Goal: Information Seeking & Learning: Learn about a topic

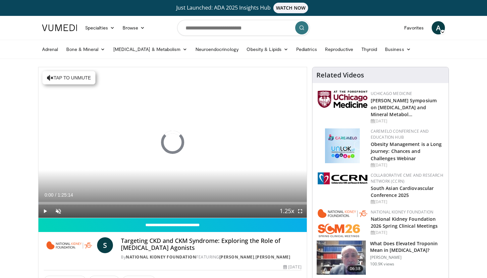
scroll to position [32, 0]
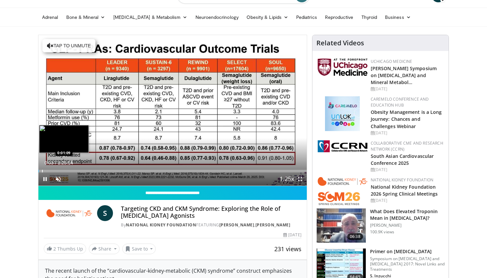
click at [42, 171] on div "Progress Bar" at bounding box center [42, 171] width 1 height 3
click at [45, 171] on div "Progress Bar" at bounding box center [45, 171] width 1 height 3
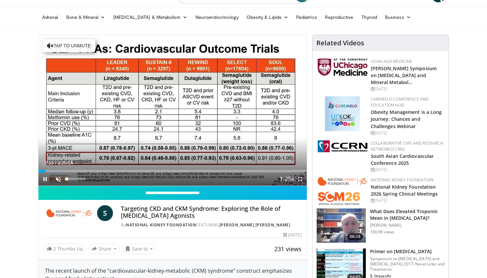
click at [59, 180] on span "Video Player" at bounding box center [58, 179] width 13 height 13
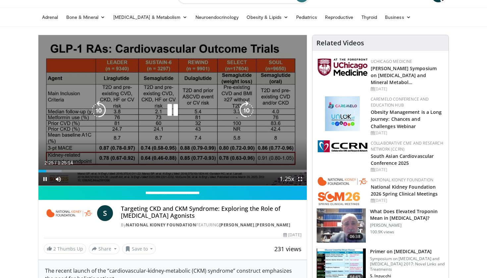
click at [291, 179] on span "Video Player" at bounding box center [286, 179] width 9 height 13
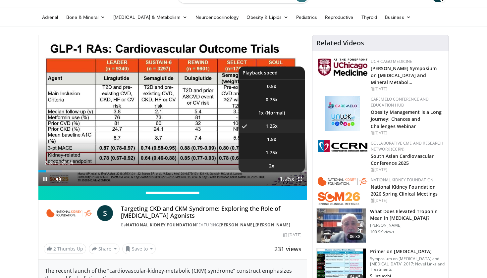
click at [279, 168] on li "2x" at bounding box center [271, 165] width 66 height 13
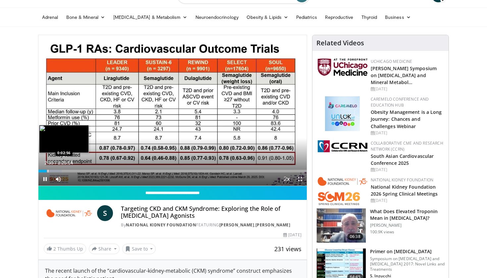
click at [48, 171] on div "Progress Bar" at bounding box center [48, 171] width 1 height 3
click at [51, 171] on div "Progress Bar" at bounding box center [50, 171] width 1 height 3
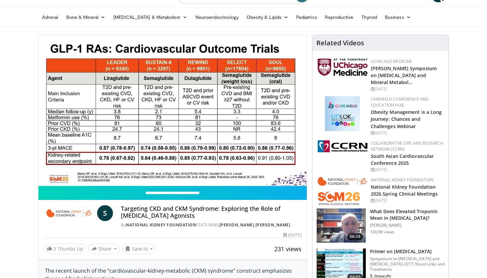
click at [53, 171] on div "10 seconds Tap to unmute" at bounding box center [172, 110] width 268 height 151
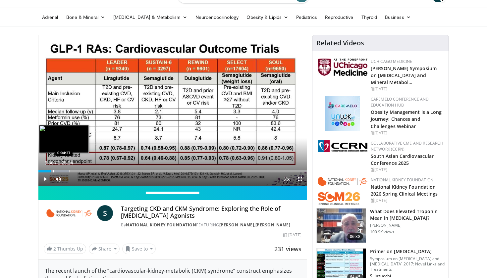
click at [53, 171] on div "Progress Bar" at bounding box center [53, 171] width 1 height 3
click at [55, 171] on div "Progress Bar" at bounding box center [55, 171] width 1 height 3
click at [56, 171] on div "Progress Bar" at bounding box center [56, 171] width 1 height 3
click at [58, 171] on div "Progress Bar" at bounding box center [58, 171] width 1 height 3
click at [61, 172] on div "Progress Bar" at bounding box center [61, 171] width 1 height 3
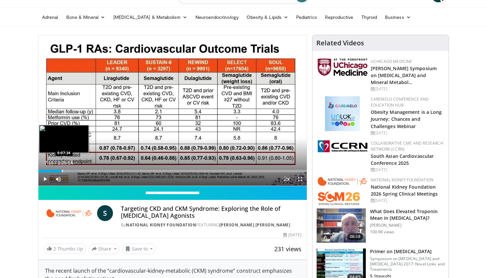
click at [62, 172] on div "Progress Bar" at bounding box center [62, 171] width 1 height 3
click at [67, 171] on div "Progress Bar" at bounding box center [67, 171] width 1 height 3
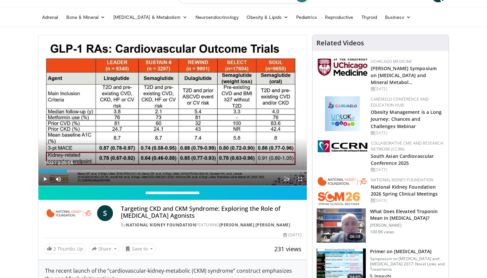
click at [46, 180] on span "Video Player" at bounding box center [44, 179] width 13 height 13
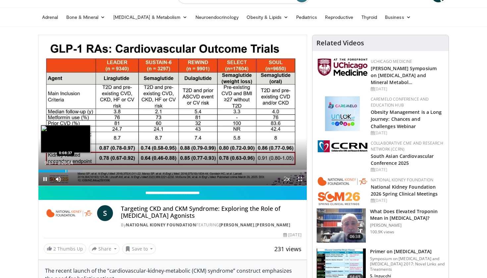
click at [66, 171] on div "Progress Bar" at bounding box center [66, 171] width 1 height 3
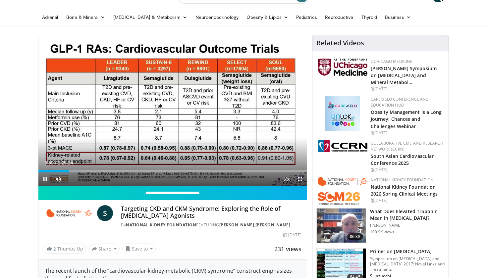
click at [301, 180] on span "Video Player" at bounding box center [299, 179] width 13 height 13
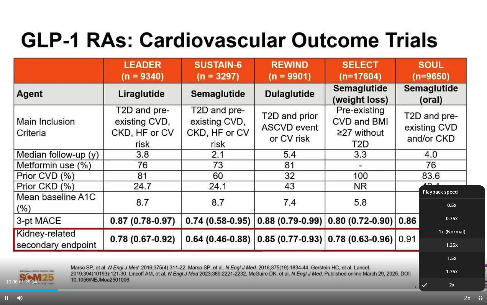
click at [448, 243] on span "1.25x" at bounding box center [452, 244] width 12 height 7
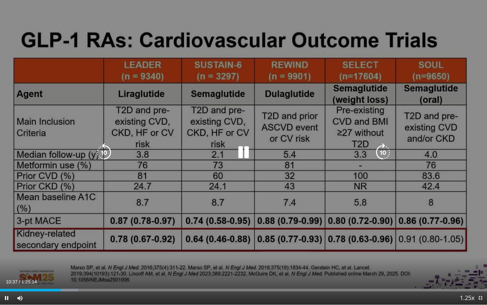
click at [109, 155] on icon "Video Player" at bounding box center [104, 152] width 19 height 19
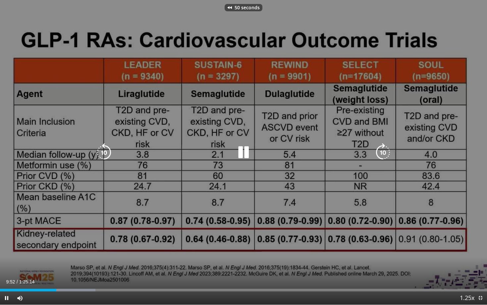
click at [109, 155] on icon "Video Player" at bounding box center [104, 152] width 19 height 19
click at [383, 154] on icon "Video Player" at bounding box center [383, 152] width 19 height 19
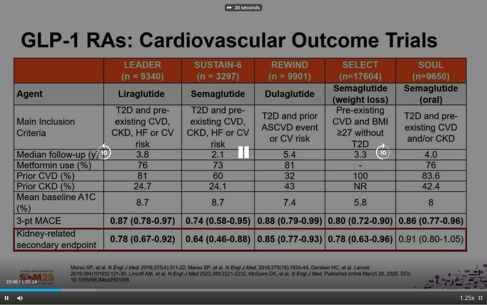
click at [383, 154] on icon "Video Player" at bounding box center [383, 152] width 19 height 19
click at [380, 150] on icon "Video Player" at bounding box center [383, 152] width 19 height 19
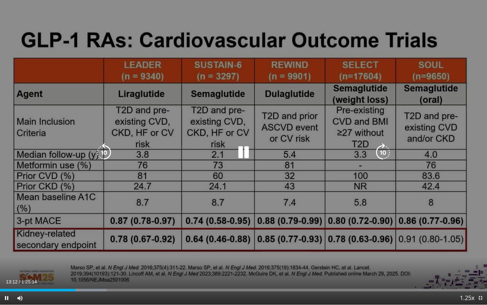
click at [377, 151] on icon "Video Player" at bounding box center [383, 152] width 19 height 19
click at [381, 151] on icon "Video Player" at bounding box center [383, 152] width 19 height 19
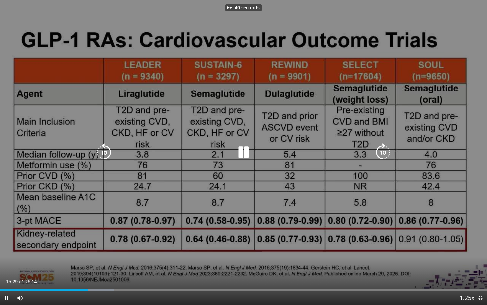
click at [381, 151] on icon "Video Player" at bounding box center [383, 152] width 19 height 19
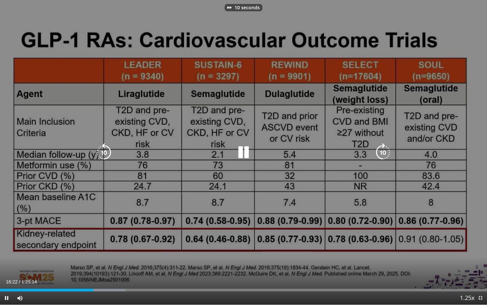
click at [381, 151] on icon "Video Player" at bounding box center [383, 152] width 19 height 19
click at [100, 152] on icon "Video Player" at bounding box center [104, 152] width 19 height 19
click at [382, 152] on icon "Video Player" at bounding box center [383, 152] width 19 height 19
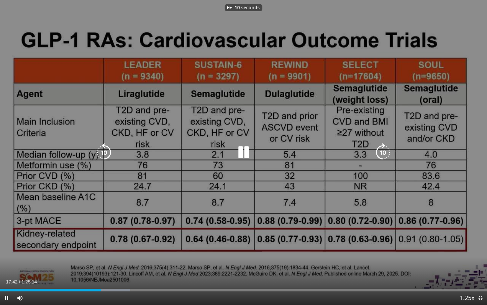
click at [382, 152] on icon "Video Player" at bounding box center [383, 152] width 19 height 19
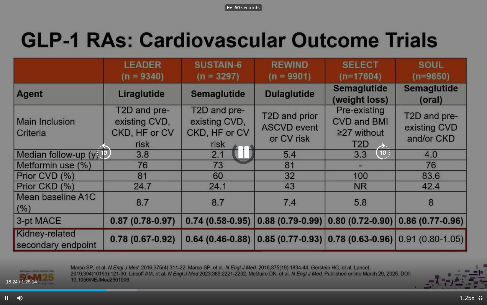
click at [382, 152] on icon "Video Player" at bounding box center [383, 152] width 19 height 19
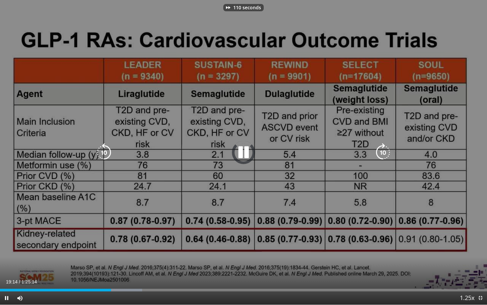
click at [382, 152] on icon "Video Player" at bounding box center [383, 152] width 19 height 19
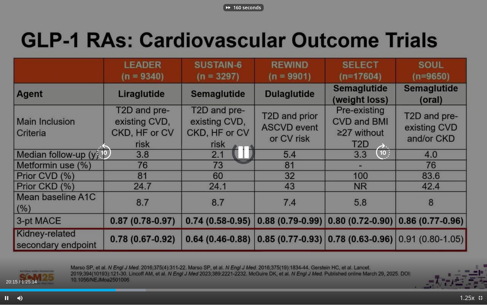
click at [382, 152] on icon "Video Player" at bounding box center [383, 152] width 19 height 19
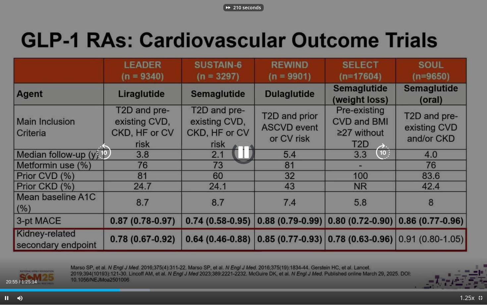
click at [382, 152] on icon "Video Player" at bounding box center [383, 152] width 19 height 19
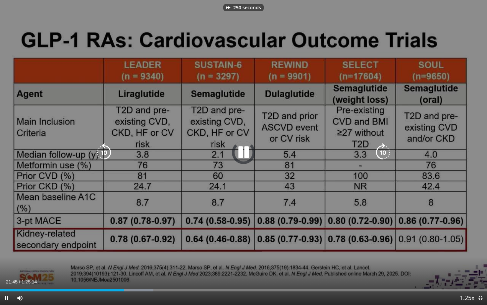
click at [382, 152] on icon "Video Player" at bounding box center [383, 152] width 19 height 19
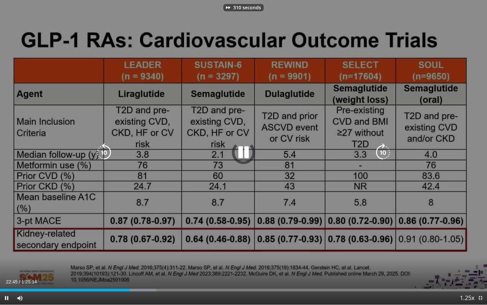
click at [382, 152] on icon "Video Player" at bounding box center [383, 152] width 19 height 19
click at [380, 150] on icon "Video Player" at bounding box center [383, 152] width 19 height 19
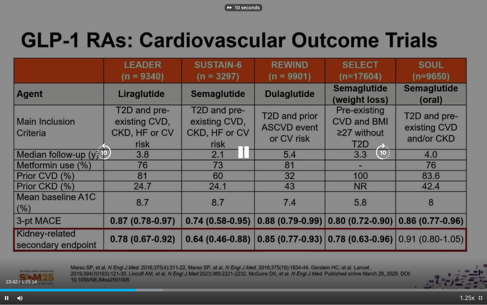
click at [380, 150] on icon "Video Player" at bounding box center [383, 152] width 19 height 19
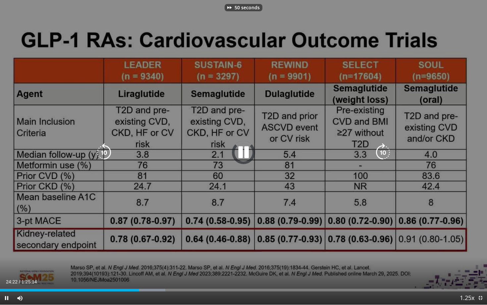
click at [380, 150] on icon "Video Player" at bounding box center [383, 152] width 19 height 19
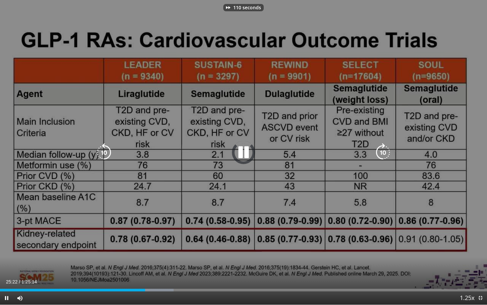
click at [380, 150] on icon "Video Player" at bounding box center [383, 152] width 19 height 19
click at [381, 150] on icon "Video Player" at bounding box center [383, 152] width 19 height 19
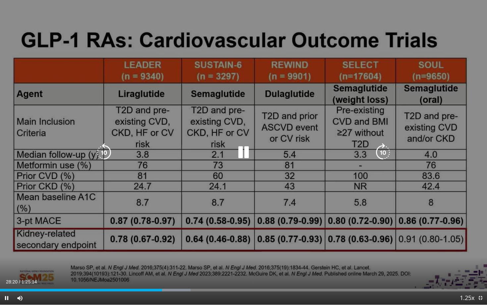
click at [380, 155] on icon "Video Player" at bounding box center [383, 152] width 19 height 19
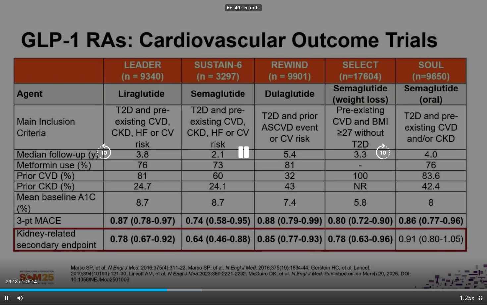
click at [380, 155] on icon "Video Player" at bounding box center [383, 152] width 19 height 19
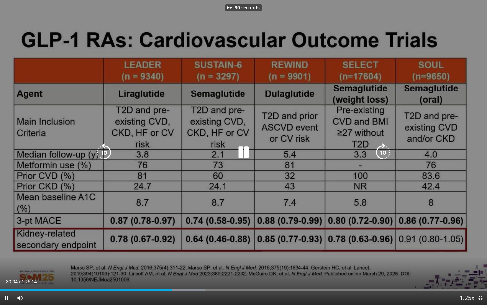
click at [380, 155] on icon "Video Player" at bounding box center [383, 152] width 19 height 19
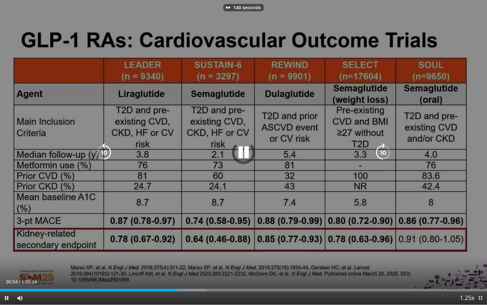
click at [380, 155] on icon "Video Player" at bounding box center [383, 152] width 19 height 19
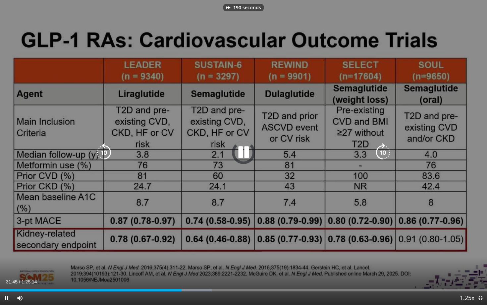
click at [380, 155] on icon "Video Player" at bounding box center [383, 152] width 19 height 19
click at [104, 154] on icon "Video Player" at bounding box center [104, 152] width 19 height 19
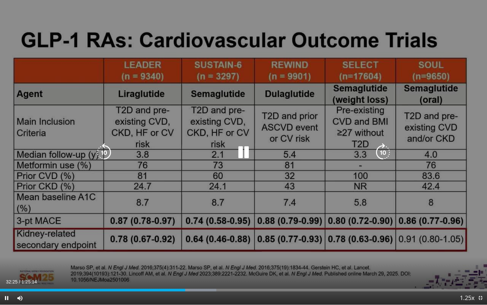
click at [385, 148] on icon "Video Player" at bounding box center [383, 152] width 19 height 19
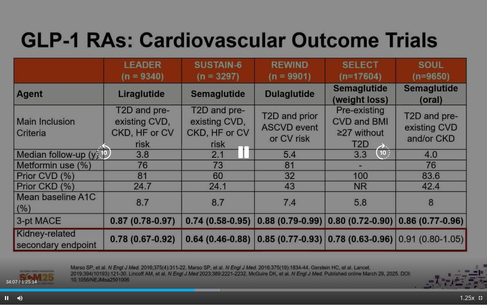
click at [380, 154] on icon "Video Player" at bounding box center [383, 152] width 19 height 19
click at [379, 152] on icon "Video Player" at bounding box center [383, 152] width 19 height 19
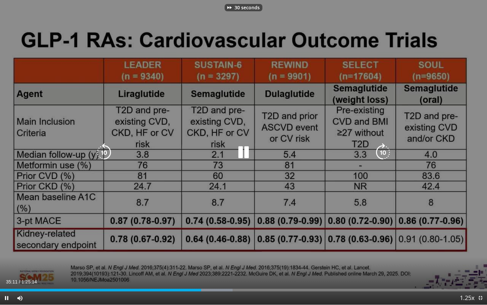
click at [379, 152] on icon "Video Player" at bounding box center [383, 152] width 19 height 19
click at [380, 153] on icon "Video Player" at bounding box center [383, 152] width 19 height 19
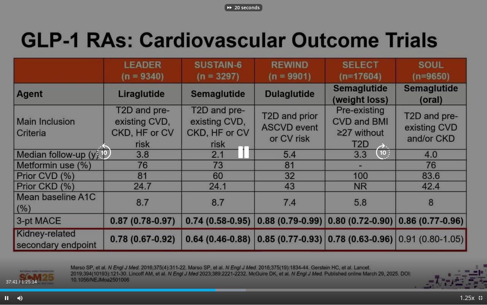
click at [380, 153] on icon "Video Player" at bounding box center [383, 152] width 19 height 19
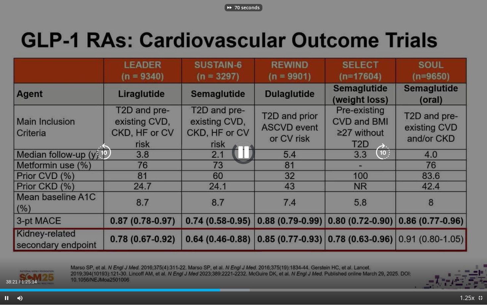
click at [380, 153] on icon "Video Player" at bounding box center [383, 152] width 19 height 19
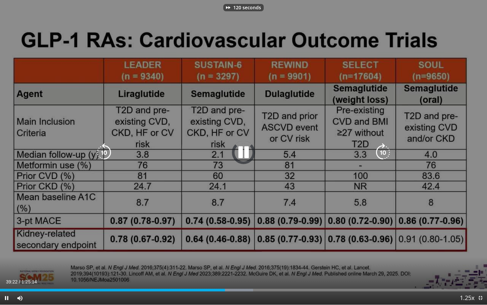
click at [380, 153] on icon "Video Player" at bounding box center [383, 152] width 19 height 19
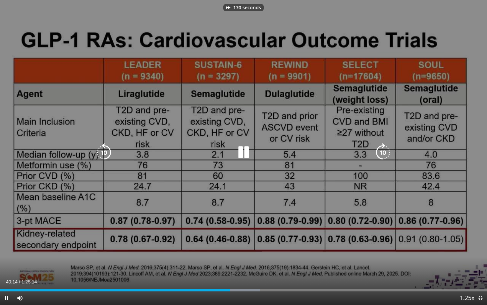
click at [380, 153] on icon "Video Player" at bounding box center [383, 152] width 19 height 19
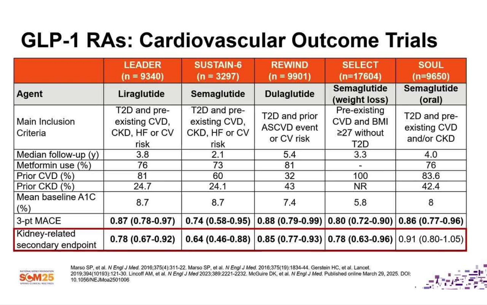
click at [380, 153] on div "210 seconds Tap to unmute" at bounding box center [243, 152] width 487 height 304
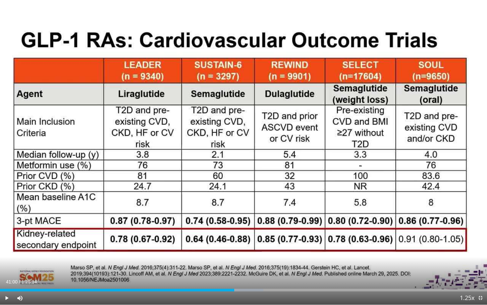
click at [380, 153] on div "210 seconds Tap to unmute" at bounding box center [243, 152] width 487 height 304
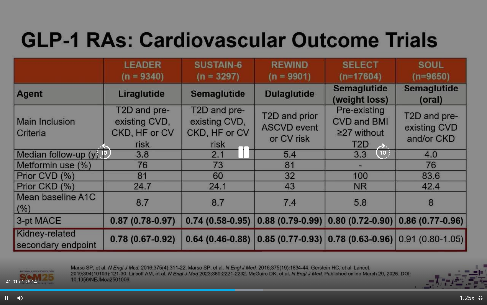
click at [380, 154] on icon "Video Player" at bounding box center [383, 152] width 19 height 19
click at [388, 214] on div "20 seconds Tap to unmute" at bounding box center [243, 152] width 487 height 304
click at [108, 149] on icon "Video Player" at bounding box center [104, 152] width 19 height 19
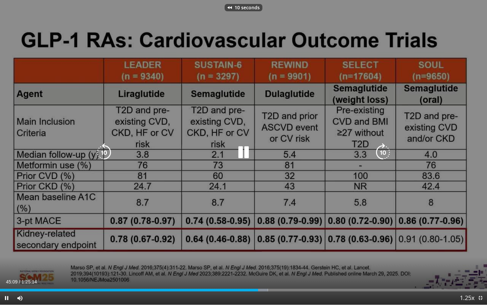
click at [108, 149] on icon "Video Player" at bounding box center [104, 152] width 19 height 19
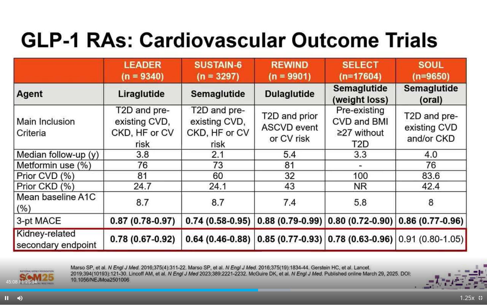
click at [185, 278] on div "Current Time 45:08 / Duration 1:25:14" at bounding box center [243, 282] width 487 height 6
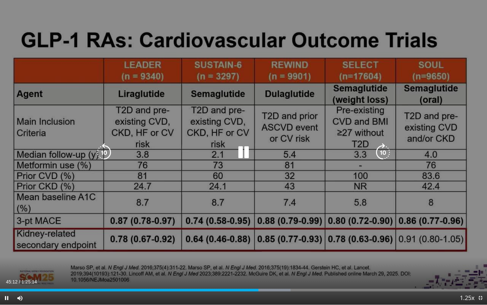
click at [192, 261] on div "30 seconds Tap to unmute" at bounding box center [243, 152] width 487 height 304
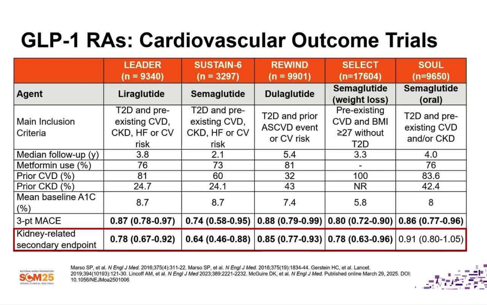
click at [192, 261] on div "30 seconds Tap to unmute" at bounding box center [243, 152] width 487 height 304
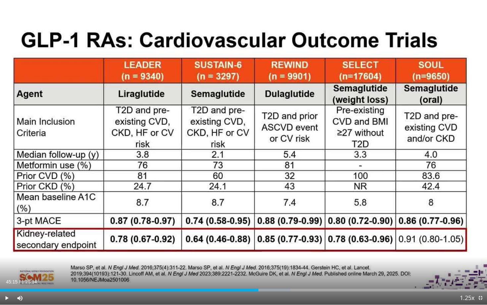
click at [192, 261] on div "30 seconds Tap to unmute" at bounding box center [243, 152] width 487 height 304
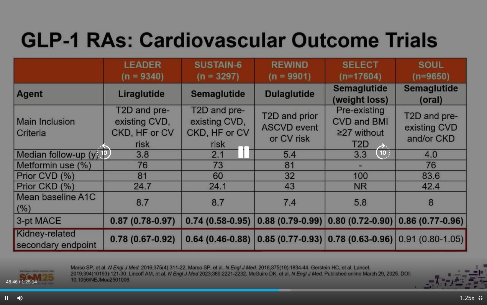
click at [381, 153] on icon "Video Player" at bounding box center [383, 152] width 19 height 19
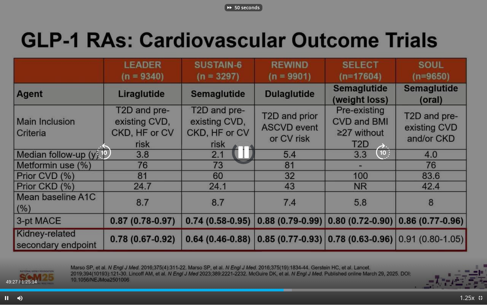
click at [381, 153] on icon "Video Player" at bounding box center [383, 152] width 19 height 19
click at [104, 147] on icon "Video Player" at bounding box center [104, 152] width 19 height 19
click at [386, 155] on icon "Video Player" at bounding box center [383, 152] width 19 height 19
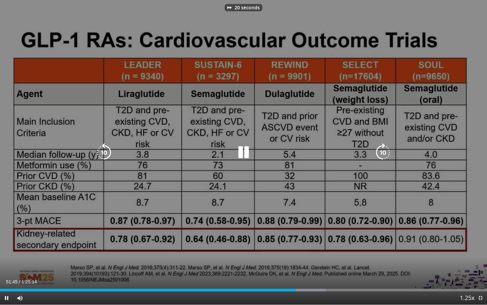
click at [386, 155] on icon "Video Player" at bounding box center [383, 152] width 19 height 19
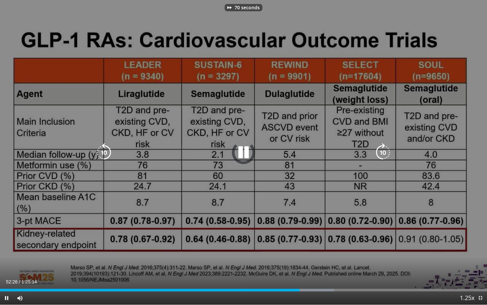
click at [386, 155] on icon "Video Player" at bounding box center [383, 152] width 19 height 19
click at [386, 152] on icon "Video Player" at bounding box center [383, 152] width 19 height 19
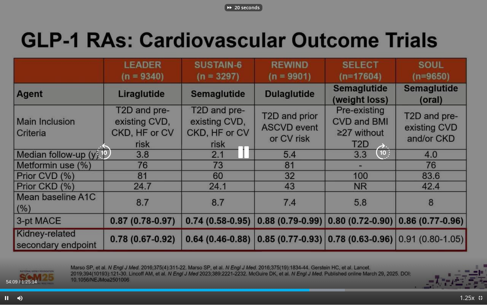
click at [386, 152] on icon "Video Player" at bounding box center [383, 152] width 19 height 19
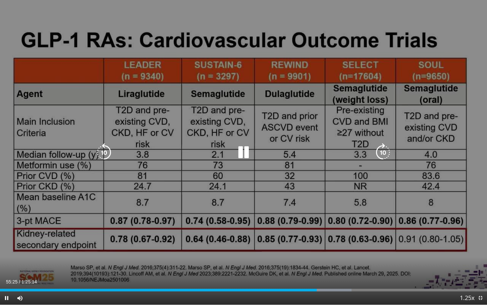
click at [387, 155] on icon "Video Player" at bounding box center [383, 152] width 19 height 19
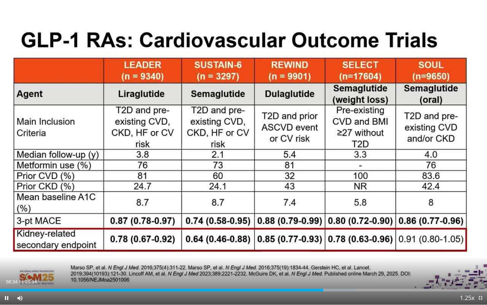
click at [387, 155] on div "50 seconds Tap to unmute" at bounding box center [243, 152] width 487 height 304
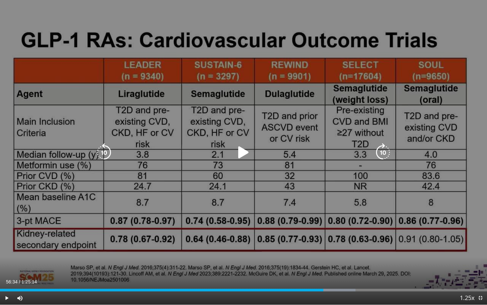
click at [247, 152] on icon "Video Player" at bounding box center [243, 152] width 19 height 19
click at [384, 152] on icon "Video Player" at bounding box center [383, 152] width 19 height 19
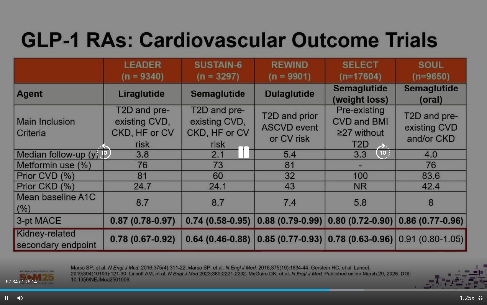
click at [103, 153] on icon "Video Player" at bounding box center [104, 152] width 19 height 19
click at [105, 154] on icon "Video Player" at bounding box center [104, 152] width 19 height 19
click at [241, 151] on icon "Video Player" at bounding box center [243, 152] width 19 height 19
click at [78, 269] on div "10 seconds Tap to unmute" at bounding box center [243, 152] width 487 height 304
click at [384, 151] on icon "Video Player" at bounding box center [383, 152] width 19 height 19
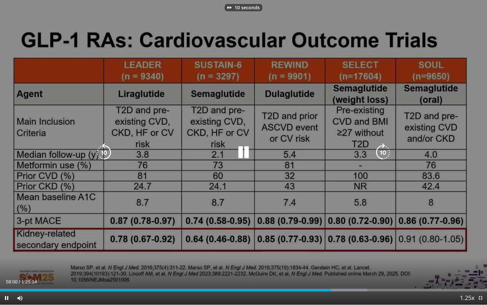
click at [384, 151] on icon "Video Player" at bounding box center [383, 152] width 19 height 19
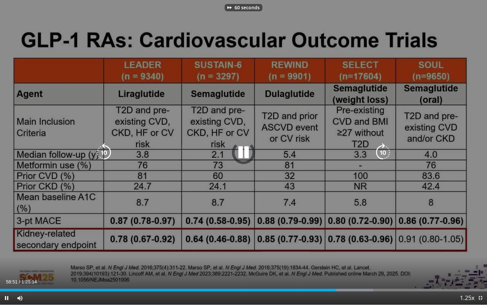
click at [384, 151] on icon "Video Player" at bounding box center [383, 152] width 19 height 19
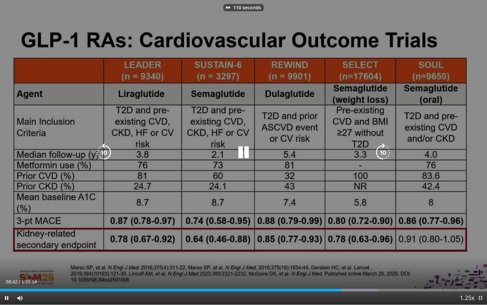
click at [384, 151] on icon "Video Player" at bounding box center [383, 152] width 19 height 19
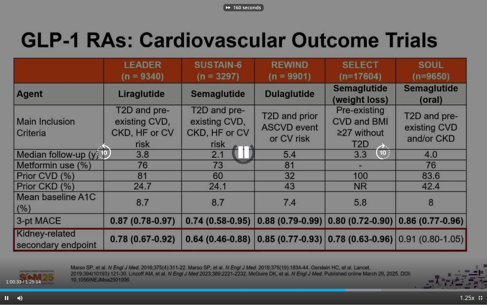
click at [384, 151] on icon "Video Player" at bounding box center [383, 152] width 19 height 19
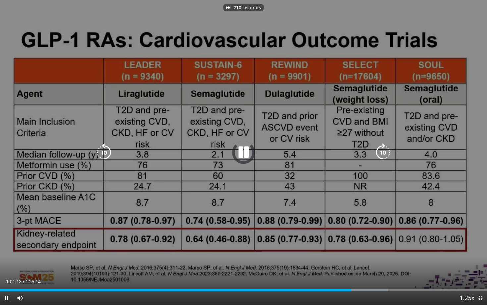
click at [384, 151] on icon "Video Player" at bounding box center [383, 152] width 19 height 19
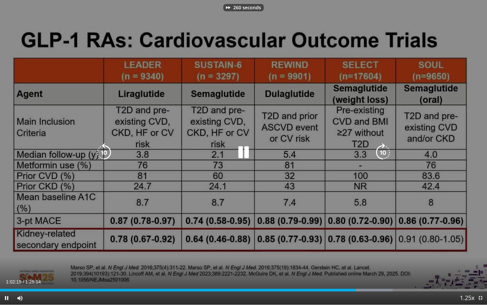
click at [384, 151] on icon "Video Player" at bounding box center [383, 152] width 19 height 19
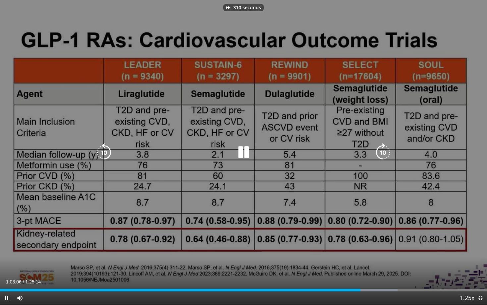
click at [384, 151] on icon "Video Player" at bounding box center [383, 152] width 19 height 19
click at [101, 151] on icon "Video Player" at bounding box center [104, 152] width 19 height 19
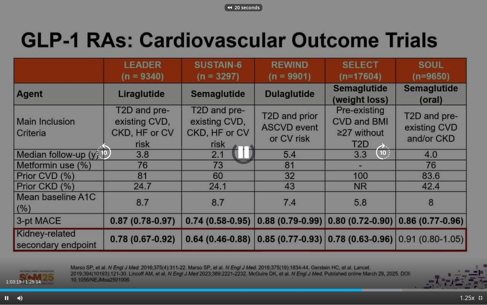
click at [101, 151] on icon "Video Player" at bounding box center [104, 152] width 19 height 19
click at [385, 157] on icon "Video Player" at bounding box center [383, 152] width 19 height 19
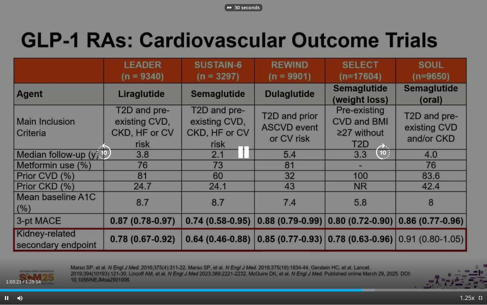
click at [385, 157] on icon "Video Player" at bounding box center [383, 152] width 19 height 19
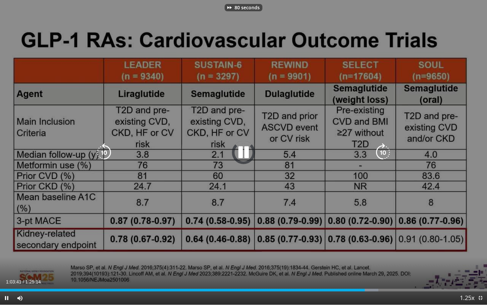
click at [385, 157] on icon "Video Player" at bounding box center [383, 152] width 19 height 19
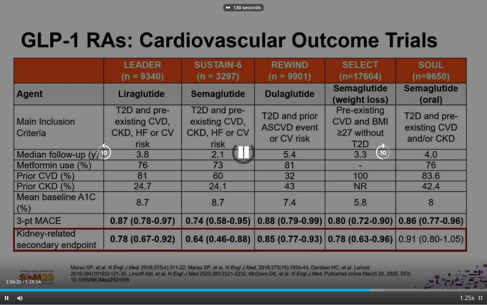
click at [385, 157] on icon "Video Player" at bounding box center [383, 152] width 19 height 19
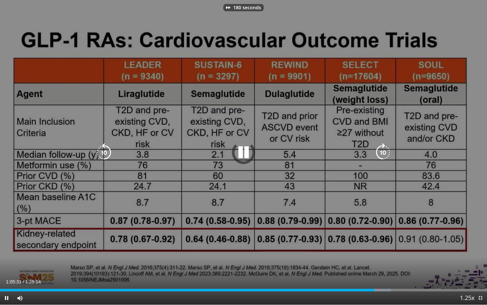
click at [385, 157] on icon "Video Player" at bounding box center [383, 152] width 19 height 19
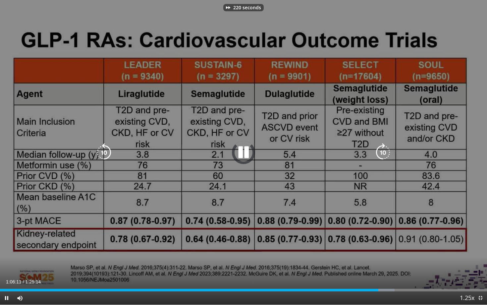
click at [385, 157] on icon "Video Player" at bounding box center [383, 152] width 19 height 19
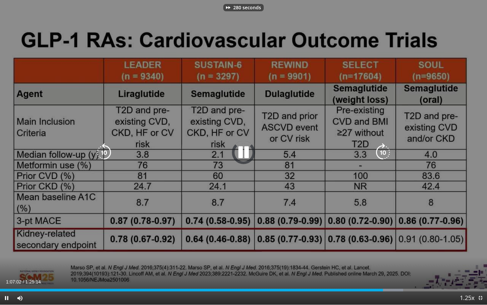
click at [385, 157] on icon "Video Player" at bounding box center [383, 152] width 19 height 19
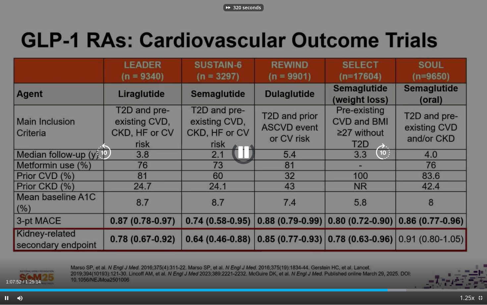
click at [385, 157] on icon "Video Player" at bounding box center [383, 152] width 19 height 19
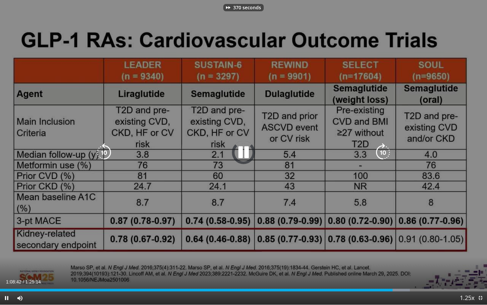
click at [385, 157] on icon "Video Player" at bounding box center [383, 152] width 19 height 19
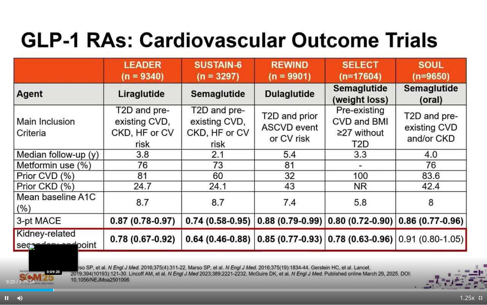
drag, startPoint x: 394, startPoint y: 289, endPoint x: 53, endPoint y: 288, distance: 340.5
click at [53, 278] on div "Progress Bar" at bounding box center [53, 289] width 1 height 3
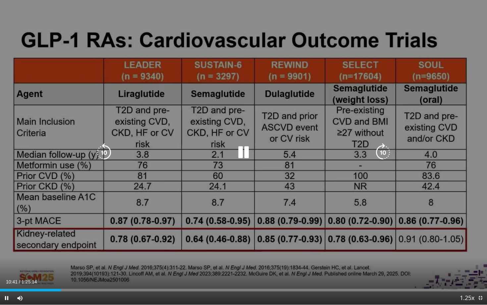
click at [384, 156] on icon "Video Player" at bounding box center [383, 152] width 19 height 19
click at [383, 152] on icon "Video Player" at bounding box center [383, 152] width 19 height 19
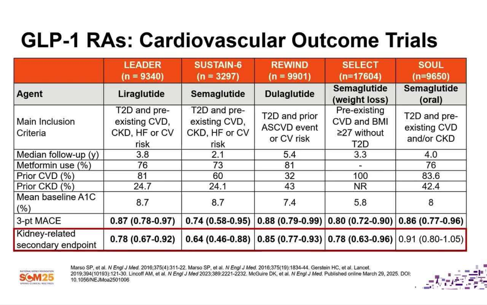
click at [383, 152] on div "10 seconds Tap to unmute" at bounding box center [243, 152] width 487 height 304
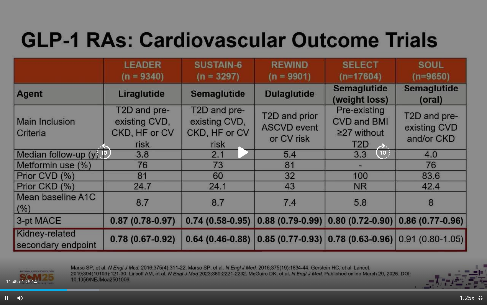
click at [381, 153] on icon "Video Player" at bounding box center [383, 152] width 19 height 19
click at [240, 151] on icon "Video Player" at bounding box center [243, 152] width 19 height 19
click at [383, 149] on icon "Video Player" at bounding box center [383, 152] width 19 height 19
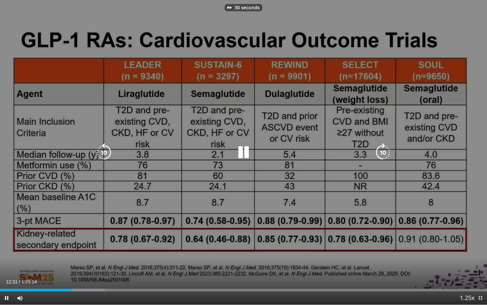
click at [383, 149] on icon "Video Player" at bounding box center [383, 152] width 19 height 19
click at [385, 150] on icon "Video Player" at bounding box center [383, 152] width 19 height 19
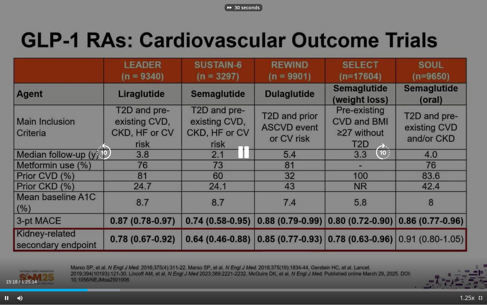
click at [385, 150] on icon "Video Player" at bounding box center [383, 152] width 19 height 19
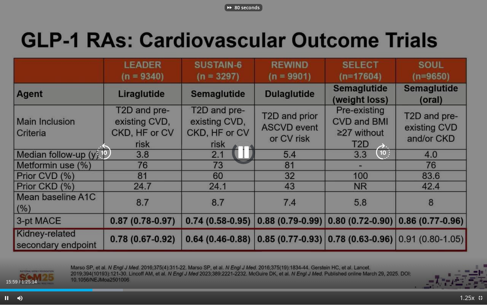
click at [385, 150] on icon "Video Player" at bounding box center [383, 152] width 19 height 19
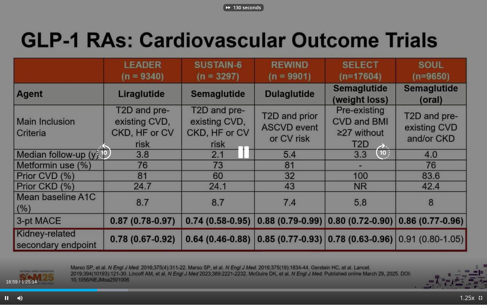
click at [385, 150] on icon "Video Player" at bounding box center [383, 152] width 19 height 19
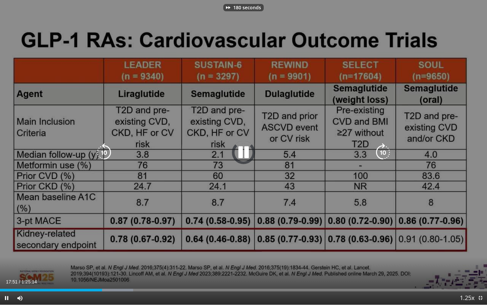
click at [385, 150] on icon "Video Player" at bounding box center [383, 152] width 19 height 19
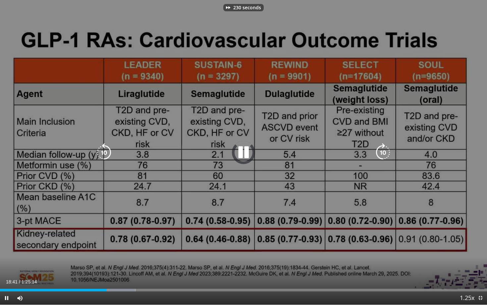
click at [385, 150] on icon "Video Player" at bounding box center [383, 152] width 19 height 19
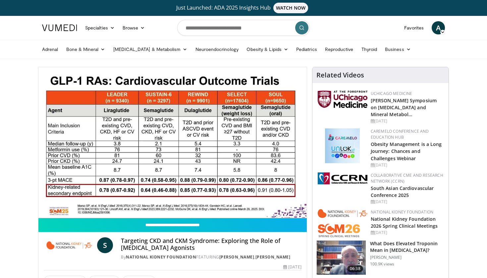
scroll to position [0, 0]
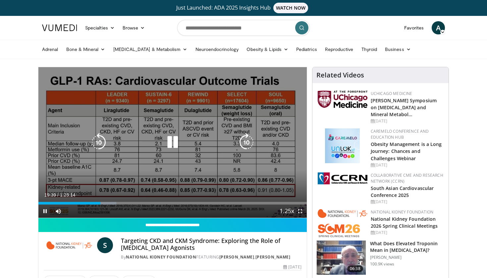
click at [173, 140] on icon "Video Player" at bounding box center [172, 142] width 19 height 19
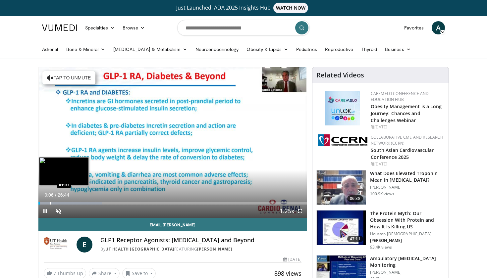
click at [50, 203] on div "Progress Bar" at bounding box center [50, 203] width 1 height 3
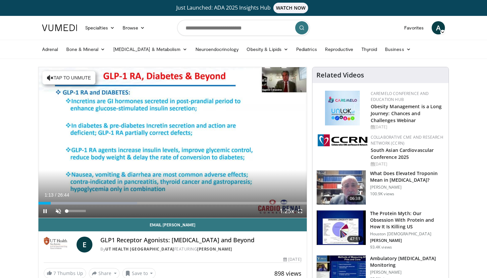
click at [58, 212] on span "Video Player" at bounding box center [58, 211] width 13 height 13
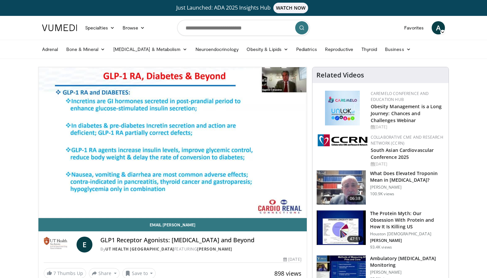
click at [49, 203] on div "10 seconds Tap to unmute" at bounding box center [172, 142] width 268 height 151
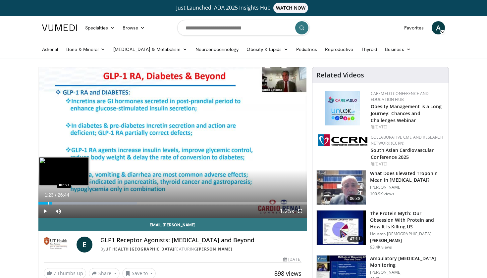
click at [48, 202] on div "Progress Bar" at bounding box center [48, 203] width 1 height 3
click at [50, 203] on div "Progress Bar" at bounding box center [98, 203] width 107 height 3
click at [44, 212] on span "Video Player" at bounding box center [44, 211] width 13 height 13
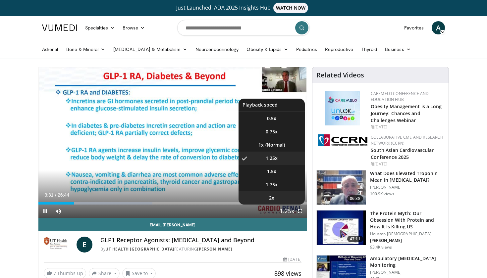
click at [278, 199] on li "2x" at bounding box center [271, 197] width 66 height 13
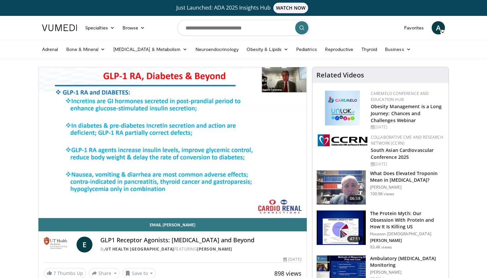
click at [76, 204] on div "10 seconds Tap to unmute" at bounding box center [172, 142] width 268 height 151
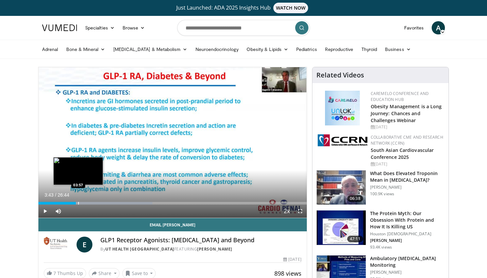
click at [78, 204] on div "Progress Bar" at bounding box center [78, 203] width 1 height 3
click at [80, 204] on div "Progress Bar" at bounding box center [80, 203] width 1 height 3
click at [84, 203] on div "Progress Bar" at bounding box center [84, 203] width 1 height 3
click at [87, 202] on div "Progress Bar" at bounding box center [87, 203] width 1 height 3
click at [89, 202] on div "Progress Bar" at bounding box center [89, 203] width 1 height 3
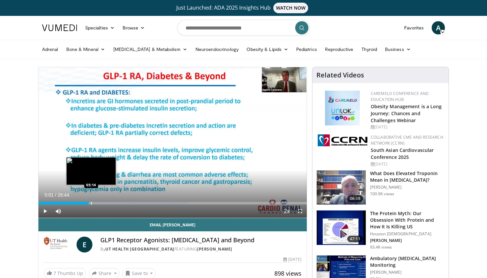
click at [91, 202] on div "Progress Bar" at bounding box center [91, 203] width 1 height 3
click at [96, 202] on div "Progress Bar" at bounding box center [96, 203] width 1 height 3
click at [99, 202] on div "Progress Bar" at bounding box center [99, 203] width 1 height 3
click at [100, 202] on div "Progress Bar" at bounding box center [100, 203] width 1 height 3
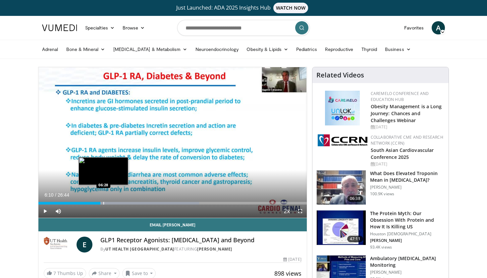
click at [103, 202] on div "Progress Bar" at bounding box center [103, 203] width 1 height 3
click at [106, 201] on div "Loaded : 60.53% 06:28 06:45" at bounding box center [172, 201] width 268 height 6
click at [108, 201] on div "Loaded : 61.78% 06:45 06:53" at bounding box center [172, 201] width 268 height 6
click at [110, 201] on div "Loaded : 63.02% 06:53 07:09" at bounding box center [172, 201] width 268 height 6
click at [113, 201] on div "Loaded : 63.65% 07:09 07:25" at bounding box center [172, 201] width 268 height 6
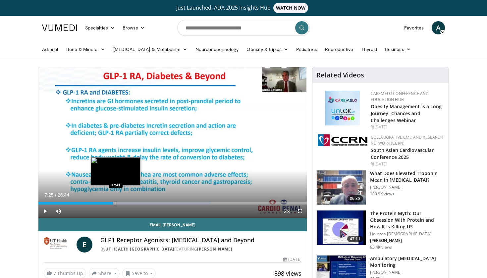
click at [116, 201] on div "Loaded : 64.27% 07:25 07:41" at bounding box center [172, 201] width 268 height 6
click at [119, 201] on div "Loaded : 64.90% 07:41 08:01" at bounding box center [172, 201] width 268 height 6
click at [123, 201] on div "Loaded : 66.14% 08:01 08:26" at bounding box center [172, 201] width 268 height 6
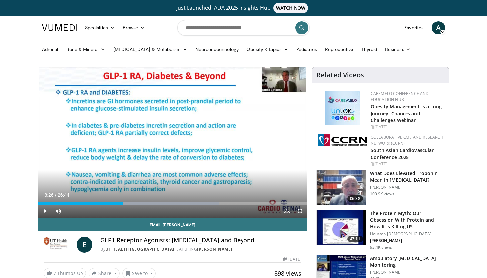
click at [299, 211] on span "Video Player" at bounding box center [299, 211] width 13 height 13
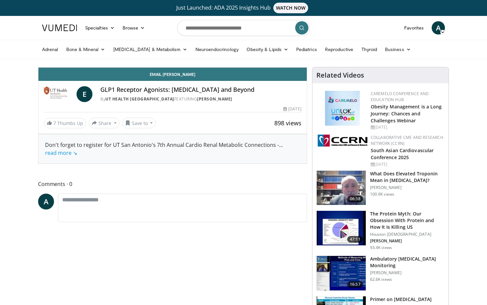
click at [191, 54] on div "Progress Bar" at bounding box center [191, 52] width 1 height 3
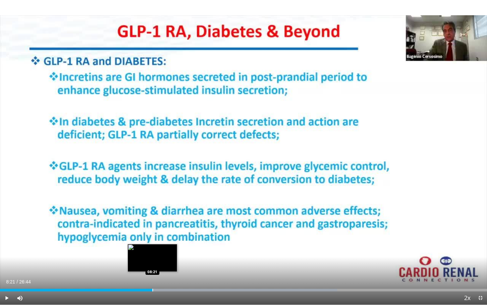
click at [152, 278] on div "Progress Bar" at bounding box center [152, 289] width 1 height 3
click at [150, 278] on div "08:21" at bounding box center [76, 289] width 152 height 3
click at [8, 278] on span "Video Player" at bounding box center [6, 297] width 13 height 13
click at [149, 278] on div "Progress Bar" at bounding box center [149, 289] width 1 height 3
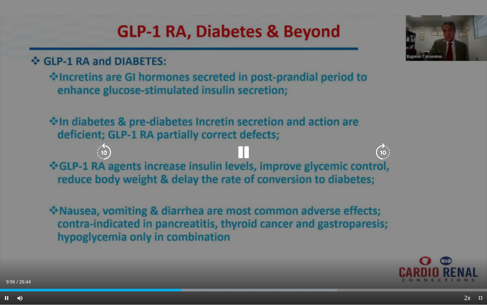
click at [381, 154] on icon "Video Player" at bounding box center [383, 152] width 19 height 19
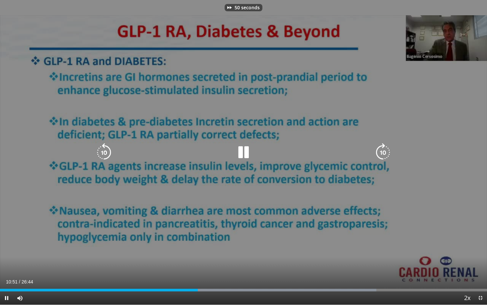
click at [381, 154] on icon "Video Player" at bounding box center [383, 152] width 19 height 19
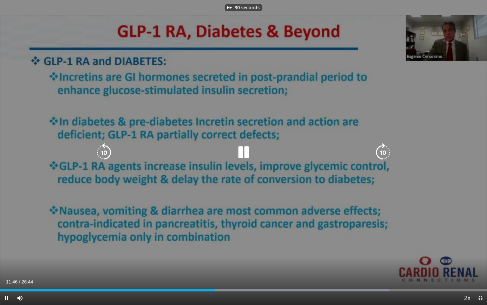
click at [381, 154] on icon "Video Player" at bounding box center [383, 152] width 19 height 19
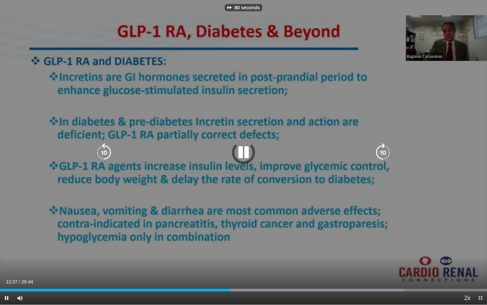
click at [381, 154] on icon "Video Player" at bounding box center [383, 152] width 19 height 19
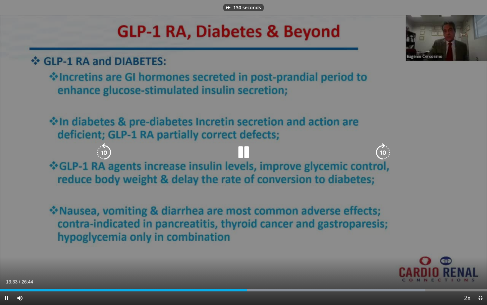
click at [381, 154] on icon "Video Player" at bounding box center [383, 152] width 19 height 19
click at [107, 151] on icon "Video Player" at bounding box center [104, 152] width 19 height 19
click at [103, 153] on icon "Video Player" at bounding box center [104, 152] width 19 height 19
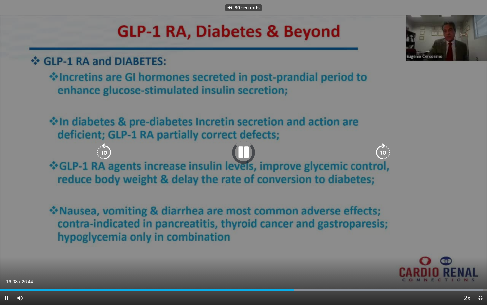
click at [103, 153] on icon "Video Player" at bounding box center [104, 152] width 19 height 19
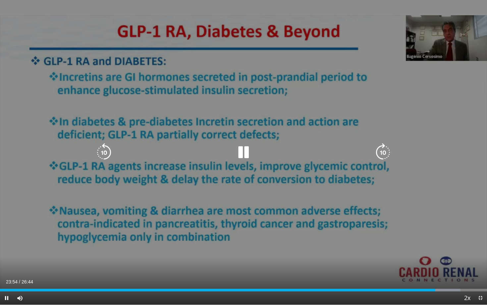
click at [104, 154] on icon "Video Player" at bounding box center [104, 152] width 19 height 19
click at [243, 155] on icon "Video Player" at bounding box center [243, 152] width 19 height 19
click at [100, 150] on icon "Video Player" at bounding box center [104, 152] width 19 height 19
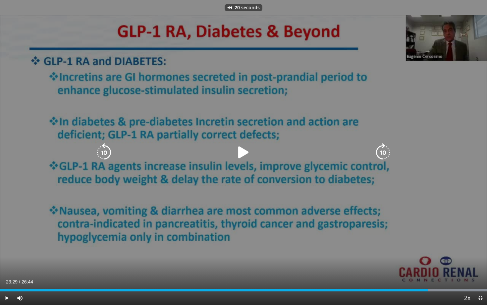
click at [100, 150] on icon "Video Player" at bounding box center [104, 152] width 19 height 19
click at [102, 150] on icon "Video Player" at bounding box center [104, 152] width 19 height 19
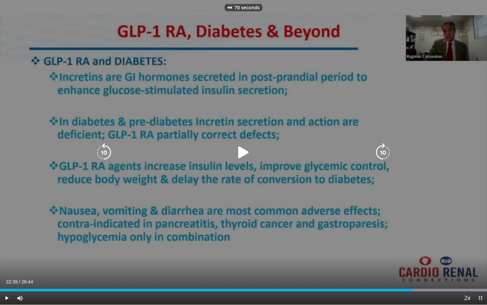
click at [102, 150] on icon "Video Player" at bounding box center [104, 152] width 19 height 19
click at [245, 149] on icon "Video Player" at bounding box center [243, 152] width 19 height 19
click at [380, 154] on icon "Video Player" at bounding box center [383, 152] width 19 height 19
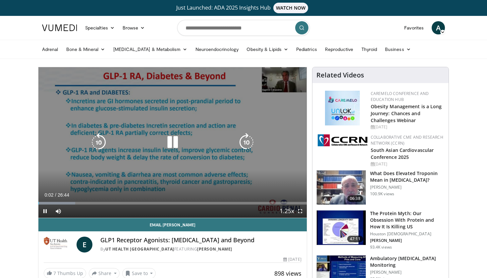
click at [169, 141] on icon "Video Player" at bounding box center [172, 142] width 19 height 19
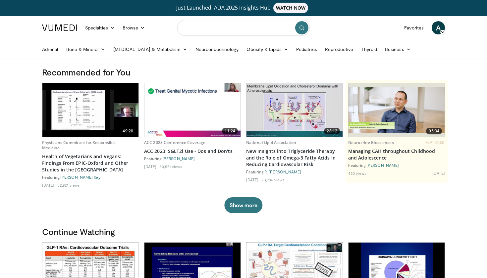
click at [231, 29] on input "Search topics, interventions" at bounding box center [243, 28] width 132 height 16
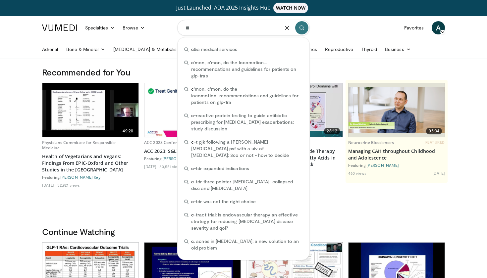
type input "***"
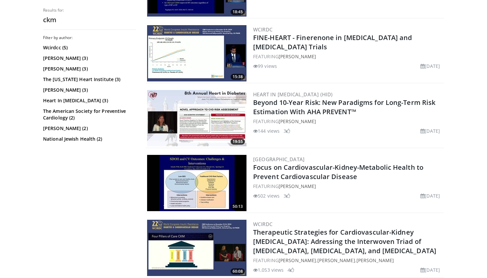
scroll to position [1039, 0]
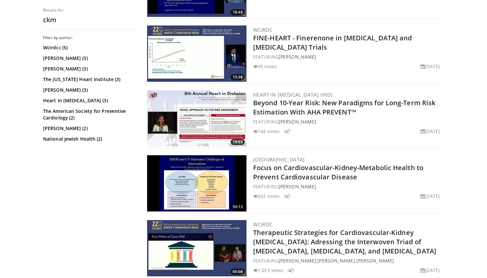
click at [197, 173] on img at bounding box center [196, 183] width 99 height 56
click at [191, 123] on img at bounding box center [196, 118] width 99 height 56
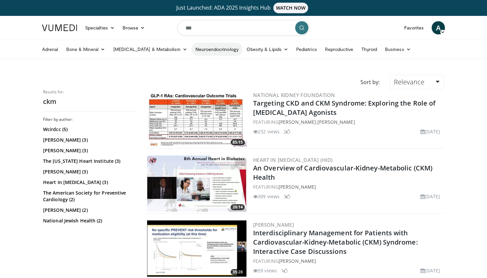
scroll to position [0, 0]
click at [213, 34] on input "***" at bounding box center [243, 28] width 132 height 16
type input "********"
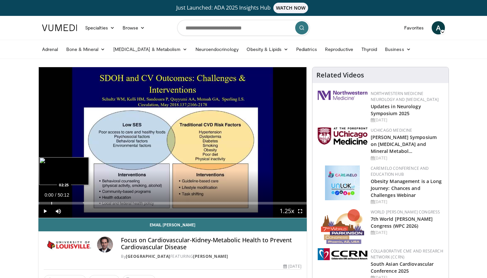
click at [52, 204] on div "Loaded : 0.33% 00:00 02:25" at bounding box center [172, 203] width 268 height 3
click at [61, 202] on div "Progress Bar" at bounding box center [61, 203] width 1 height 3
click at [72, 203] on div "Progress Bar" at bounding box center [72, 203] width 1 height 3
click at [87, 202] on div "Progress Bar" at bounding box center [87, 203] width 1 height 3
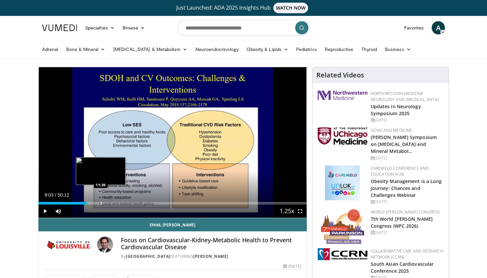
click at [101, 201] on div "Loaded : 18.10% 09:03 11:39" at bounding box center [172, 201] width 268 height 6
click at [114, 200] on div "Loaded : 23.23% 11:39 14:11" at bounding box center [172, 201] width 268 height 6
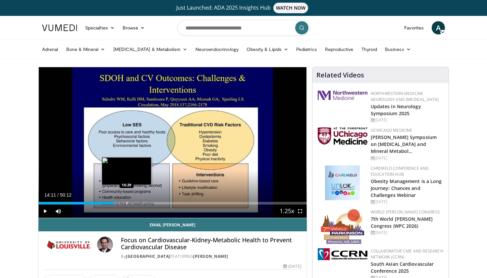
click at [127, 201] on div "Loaded : 28.54% 14:11 16:29" at bounding box center [172, 201] width 268 height 6
click at [136, 200] on div "Loaded : 32.86% 16:29 18:13" at bounding box center [172, 201] width 268 height 6
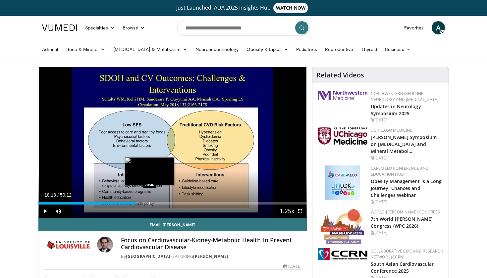
click at [149, 201] on div "Loaded : 36.54% 18:13 20:46" at bounding box center [172, 201] width 268 height 6
click at [162, 201] on div "Loaded : 41.48% 20:46 23:03" at bounding box center [172, 201] width 268 height 6
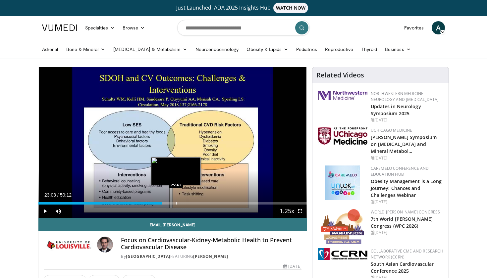
click at [176, 201] on div "Loaded : 46.09% 23:03 25:43" at bounding box center [172, 201] width 268 height 6
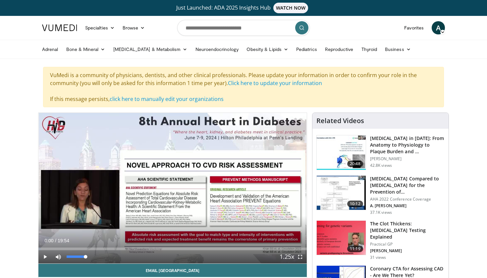
click at [52, 251] on span "Video Player" at bounding box center [58, 256] width 13 height 13
click at [58, 249] on div "Progress Bar" at bounding box center [58, 249] width 1 height 3
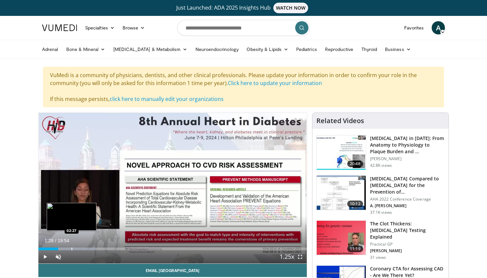
click at [72, 248] on div "Progress Bar" at bounding box center [72, 249] width 1 height 3
click at [88, 248] on div "Progress Bar" at bounding box center [87, 249] width 1 height 3
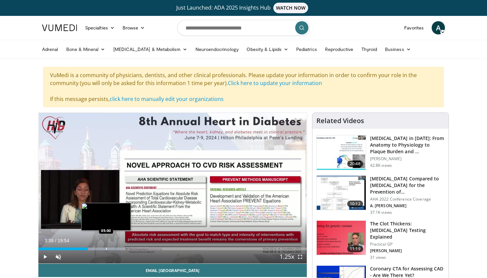
click at [106, 246] on div "Loaded : 31.82% 03:39 05:00" at bounding box center [172, 247] width 268 height 6
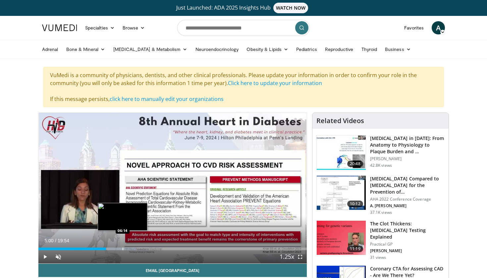
click at [123, 247] on div "Loaded : 36.53% 05:00 06:14" at bounding box center [172, 247] width 268 height 6
click at [137, 246] on div "Loaded : 39.04% 06:17 07:17" at bounding box center [172, 247] width 268 height 6
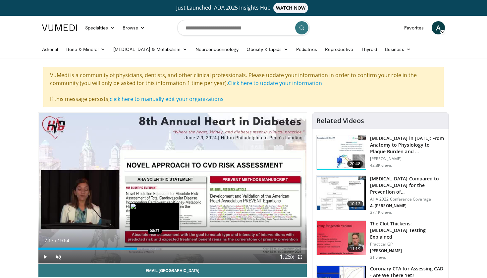
click at [156, 247] on div "Loaded : 45.22% 07:17 08:37" at bounding box center [172, 247] width 268 height 6
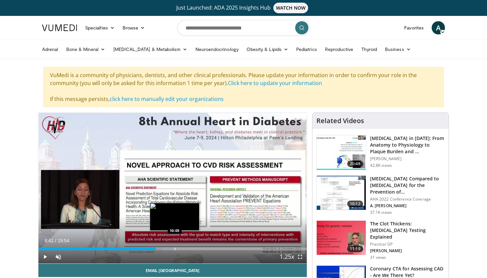
click at [175, 246] on div "Loaded : 51.08% 08:41 10:05" at bounding box center [172, 247] width 268 height 6
click at [189, 245] on div "Loaded : 56.11% 10:05 11:10" at bounding box center [172, 247] width 268 height 6
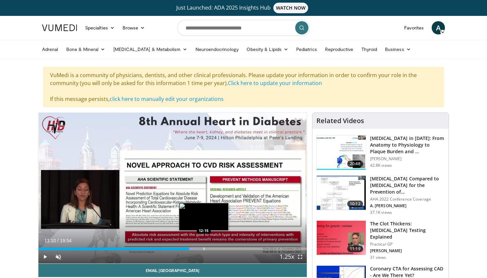
click at [204, 246] on div "Loaded : 61.13% 11:10 12:15" at bounding box center [172, 247] width 268 height 6
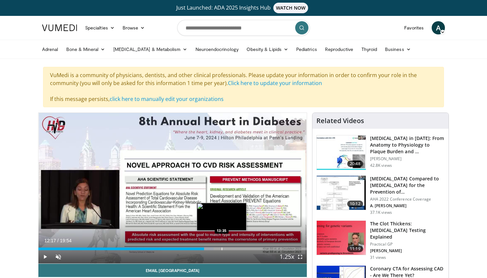
click at [223, 245] on div "Loaded : 65.32% 12:17 13:35" at bounding box center [172, 247] width 268 height 6
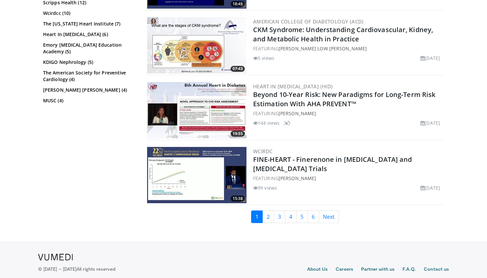
scroll to position [1505, 0]
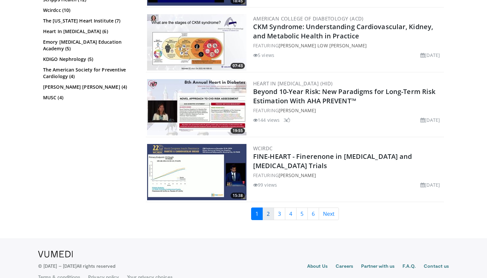
click at [268, 213] on link "2" at bounding box center [268, 214] width 12 height 13
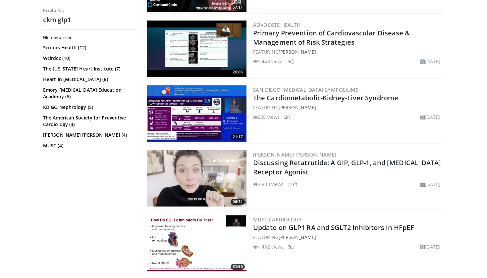
scroll to position [1435, 0]
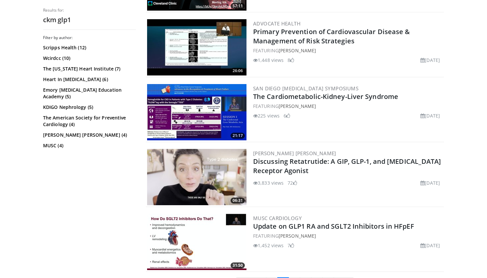
click at [184, 120] on img at bounding box center [196, 112] width 99 height 56
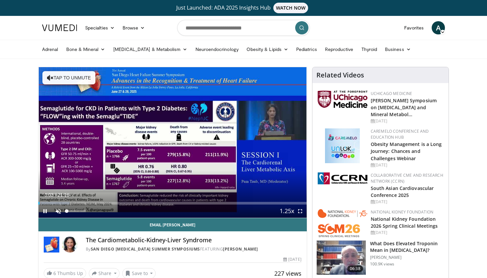
click at [61, 214] on span "Video Player" at bounding box center [58, 211] width 13 height 13
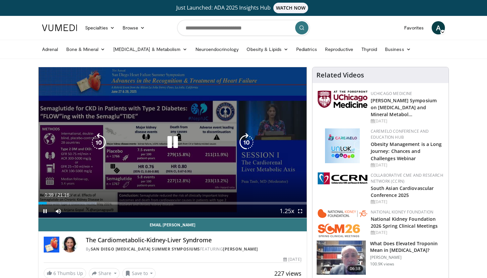
click at [246, 145] on icon "Video Player" at bounding box center [246, 142] width 19 height 19
click at [247, 145] on icon "Video Player" at bounding box center [246, 142] width 19 height 19
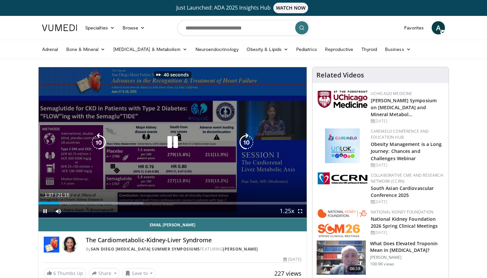
click at [247, 145] on icon "Video Player" at bounding box center [246, 142] width 19 height 19
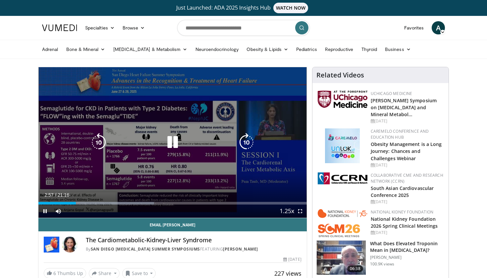
click at [99, 146] on icon "Video Player" at bounding box center [98, 142] width 19 height 19
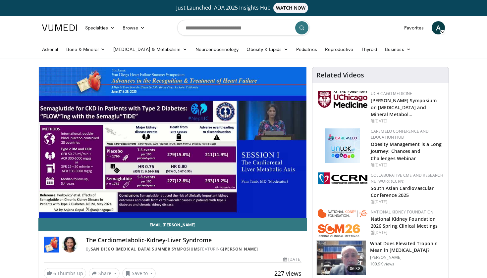
click at [99, 146] on div "10 seconds Tap to unmute" at bounding box center [172, 142] width 268 height 151
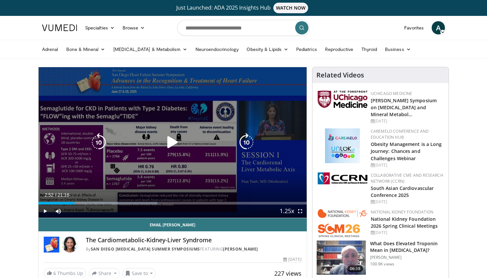
click at [99, 144] on icon "Video Player" at bounding box center [98, 142] width 19 height 19
click at [250, 141] on icon "Video Player" at bounding box center [246, 142] width 19 height 19
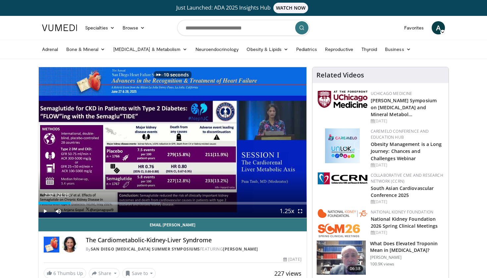
click at [299, 209] on span "Video Player" at bounding box center [299, 211] width 13 height 13
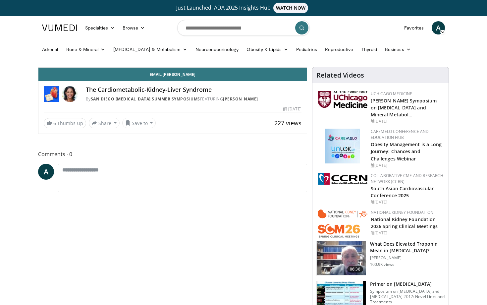
click at [38, 67] on span "Video Player" at bounding box center [44, 60] width 13 height 13
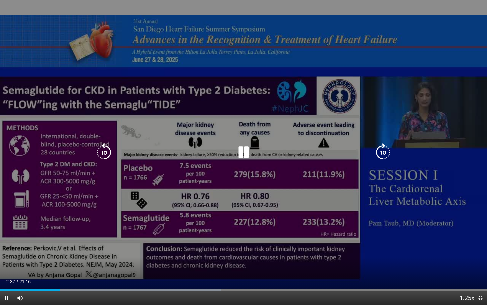
click at [181, 131] on div "10 seconds Tap to unmute" at bounding box center [243, 152] width 487 height 304
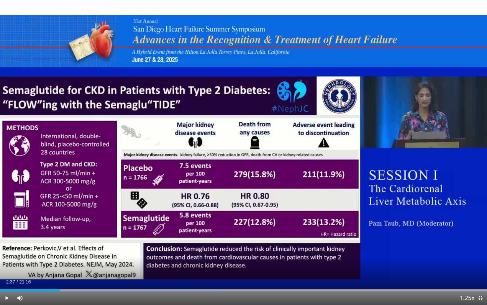
click at [7, 278] on span "Video Player" at bounding box center [6, 297] width 13 height 13
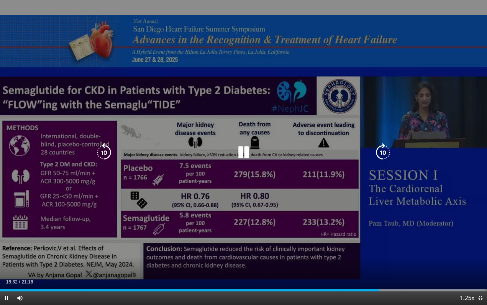
click at [381, 155] on icon "Video Player" at bounding box center [383, 152] width 19 height 19
click at [384, 151] on icon "Video Player" at bounding box center [383, 152] width 19 height 19
click at [384, 147] on icon "Video Player" at bounding box center [383, 152] width 19 height 19
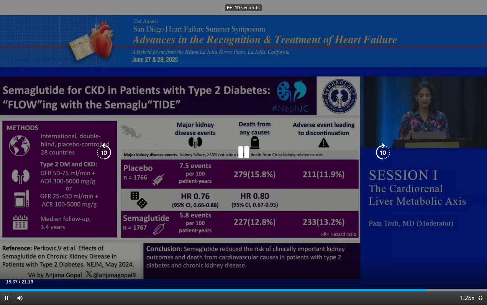
click at [384, 147] on icon "Video Player" at bounding box center [383, 152] width 19 height 19
click at [384, 151] on icon "Video Player" at bounding box center [383, 152] width 19 height 19
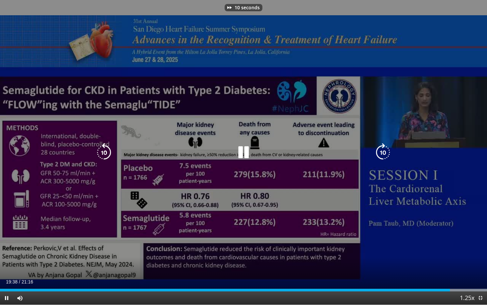
click at [384, 151] on icon "Video Player" at bounding box center [383, 152] width 19 height 19
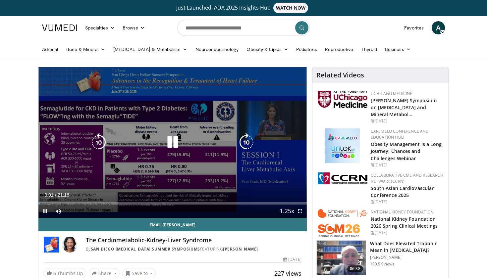
click at [171, 140] on icon "Video Player" at bounding box center [172, 142] width 19 height 19
